Goal: Information Seeking & Learning: Check status

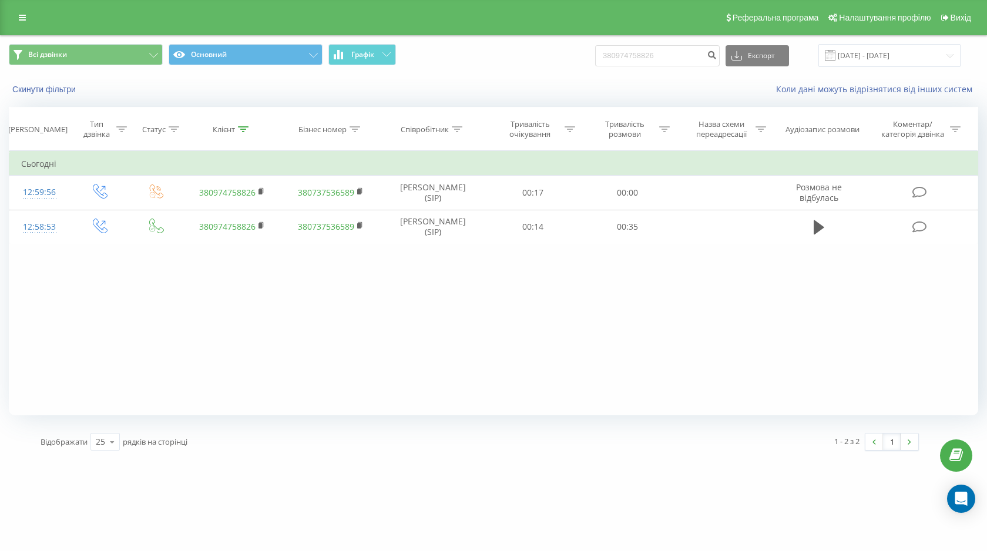
click at [22, 8] on div "Реферальна програма Налаштування профілю Вихід" at bounding box center [493, 17] width 987 height 35
click at [22, 19] on icon at bounding box center [22, 18] width 7 height 8
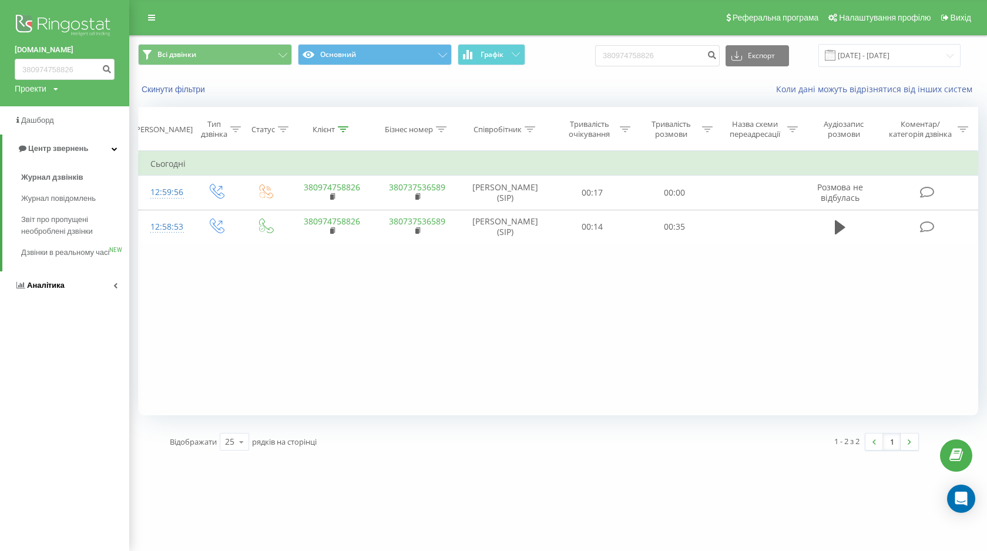
click at [64, 293] on link "Аналiтика" at bounding box center [64, 285] width 129 height 28
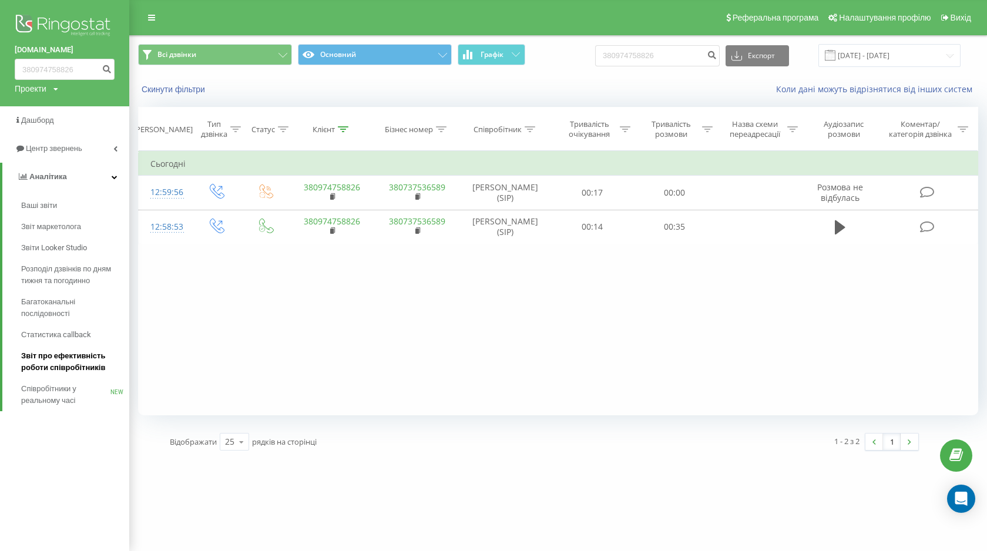
click at [76, 354] on span "Звіт про ефективність роботи співробітників" at bounding box center [72, 361] width 102 height 23
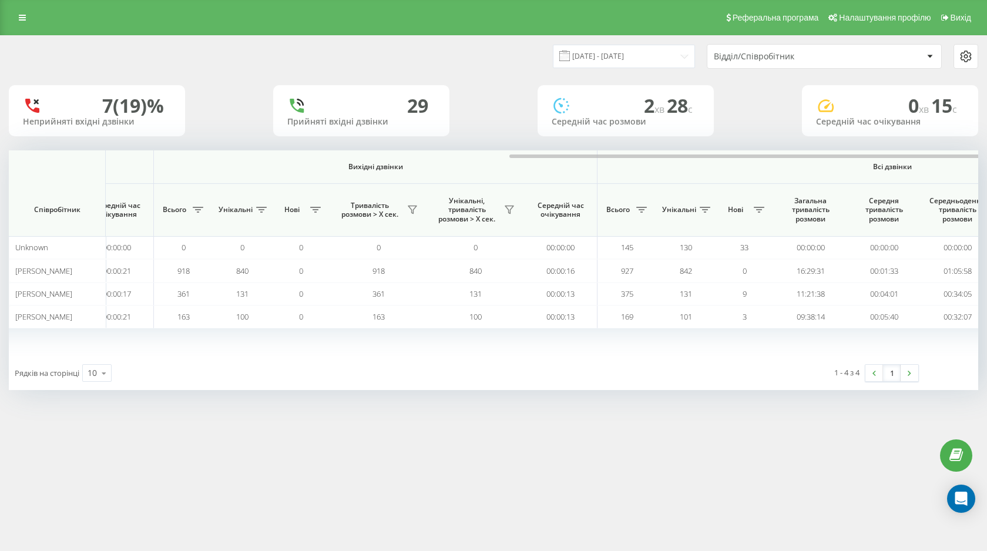
scroll to position [0, 670]
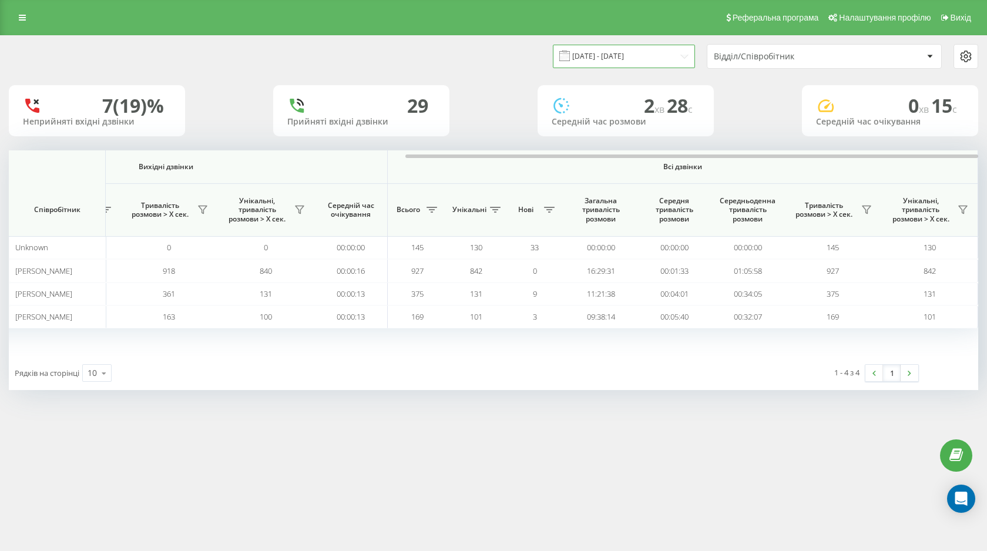
click at [616, 52] on input "[DATE] - [DATE]" at bounding box center [624, 56] width 142 height 23
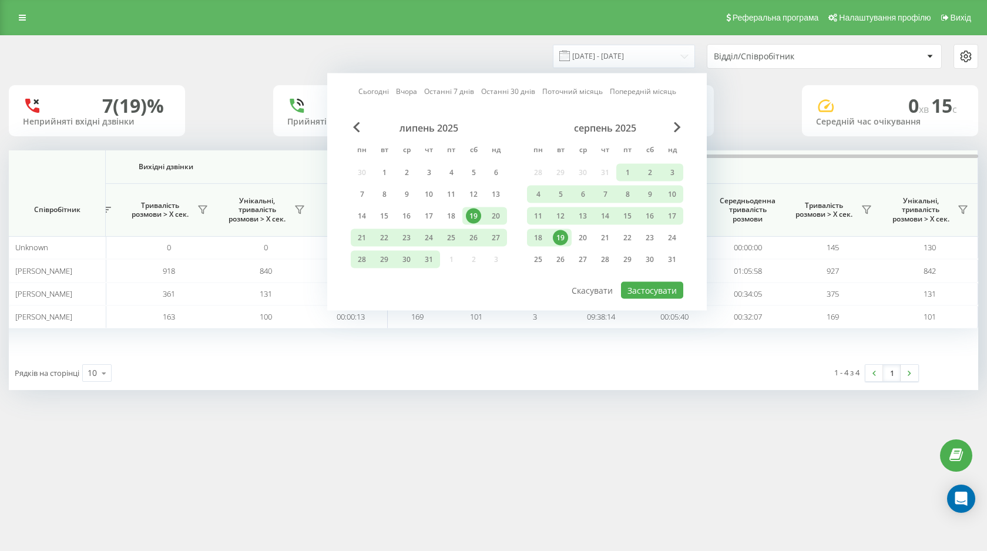
click at [562, 243] on div "19" at bounding box center [560, 237] width 15 height 15
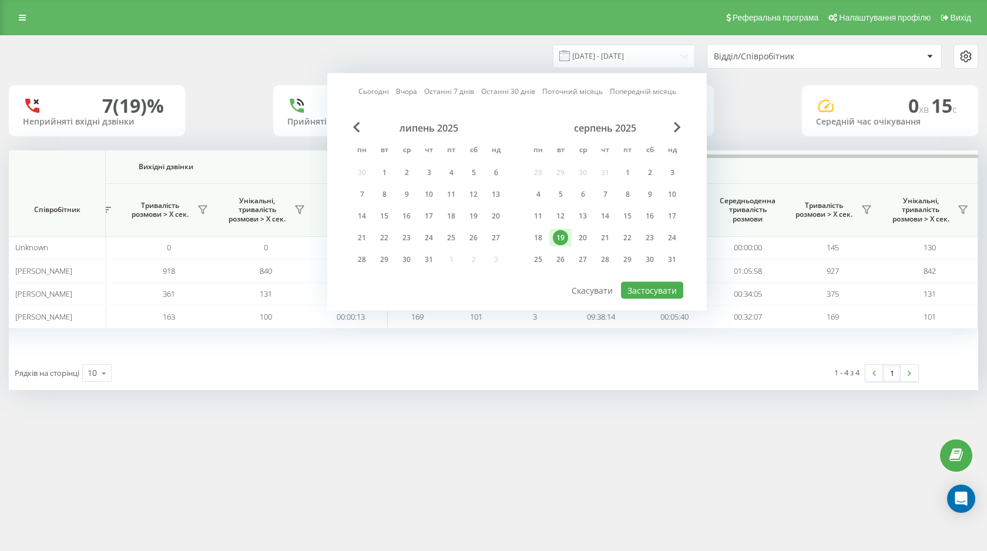
click at [562, 243] on div "19" at bounding box center [560, 237] width 15 height 15
click at [646, 284] on button "Застосувати" at bounding box center [652, 290] width 62 height 17
type input "[DATE] - [DATE]"
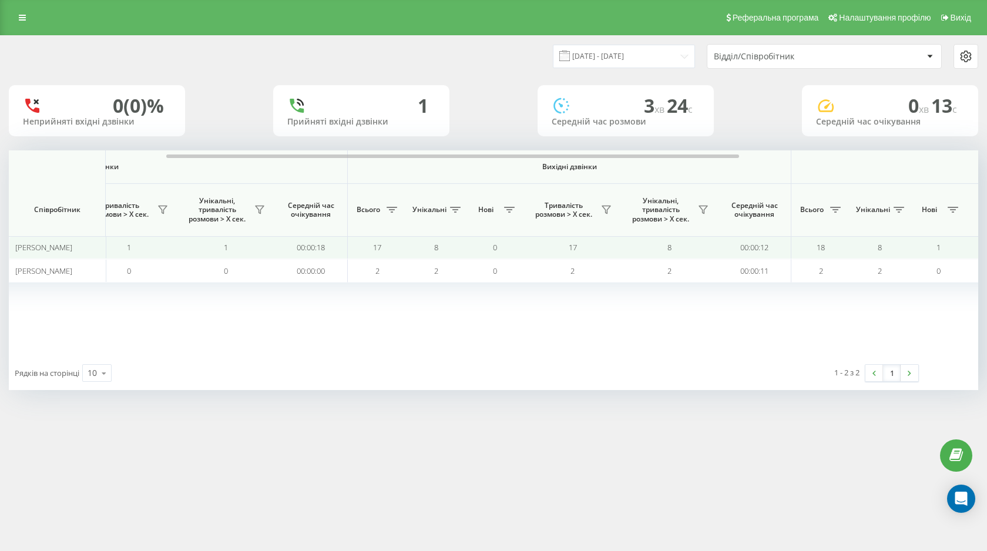
scroll to position [0, 670]
